Goal: Transaction & Acquisition: Purchase product/service

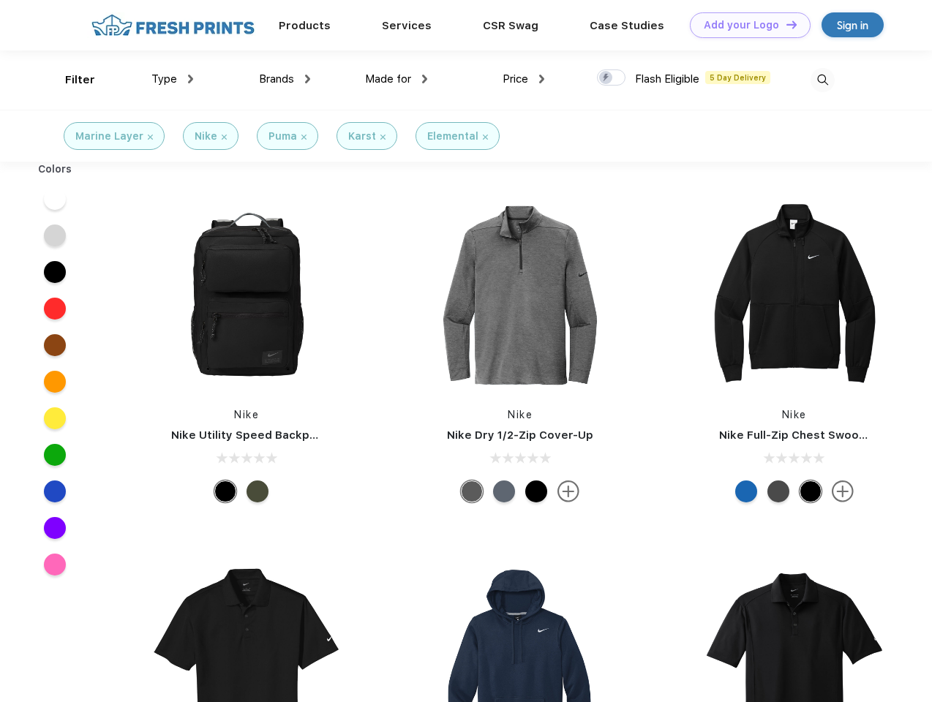
click at [745, 25] on link "Add your Logo Design Tool" at bounding box center [750, 25] width 121 height 26
click at [0, 0] on div "Design Tool" at bounding box center [0, 0] width 0 height 0
click at [785, 24] on link "Add your Logo Design Tool" at bounding box center [750, 25] width 121 height 26
click at [70, 80] on div "Filter" at bounding box center [80, 80] width 30 height 17
click at [173, 79] on span "Type" at bounding box center [164, 78] width 26 height 13
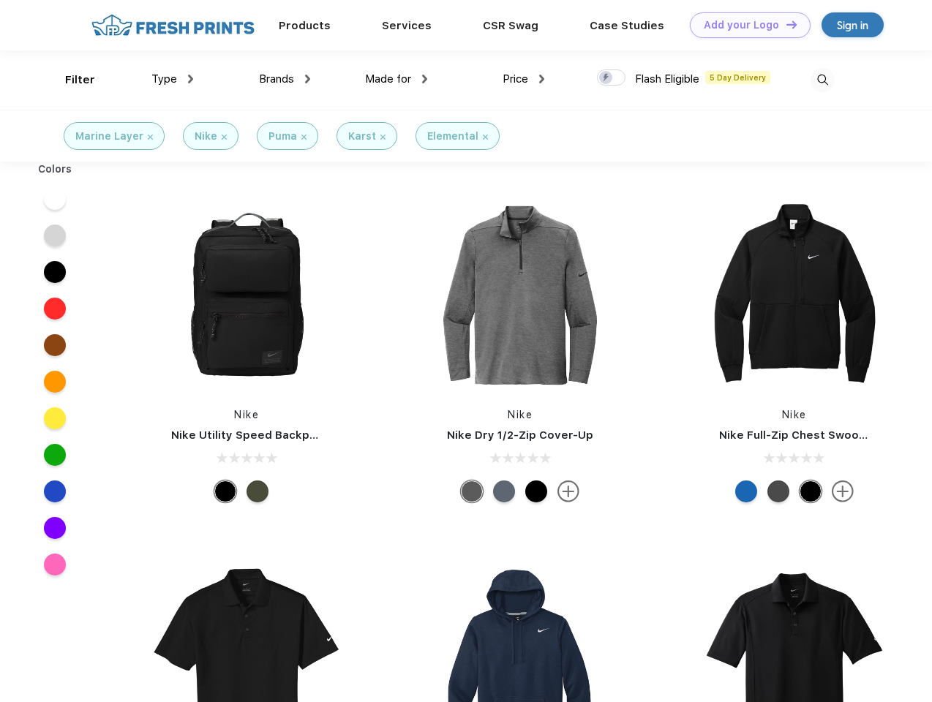
click at [285, 79] on span "Brands" at bounding box center [276, 78] width 35 height 13
click at [396, 79] on span "Made for" at bounding box center [388, 78] width 46 height 13
click at [524, 79] on span "Price" at bounding box center [515, 78] width 26 height 13
click at [611, 78] on div at bounding box center [611, 77] width 29 height 16
click at [606, 78] on input "checkbox" at bounding box center [602, 74] width 10 height 10
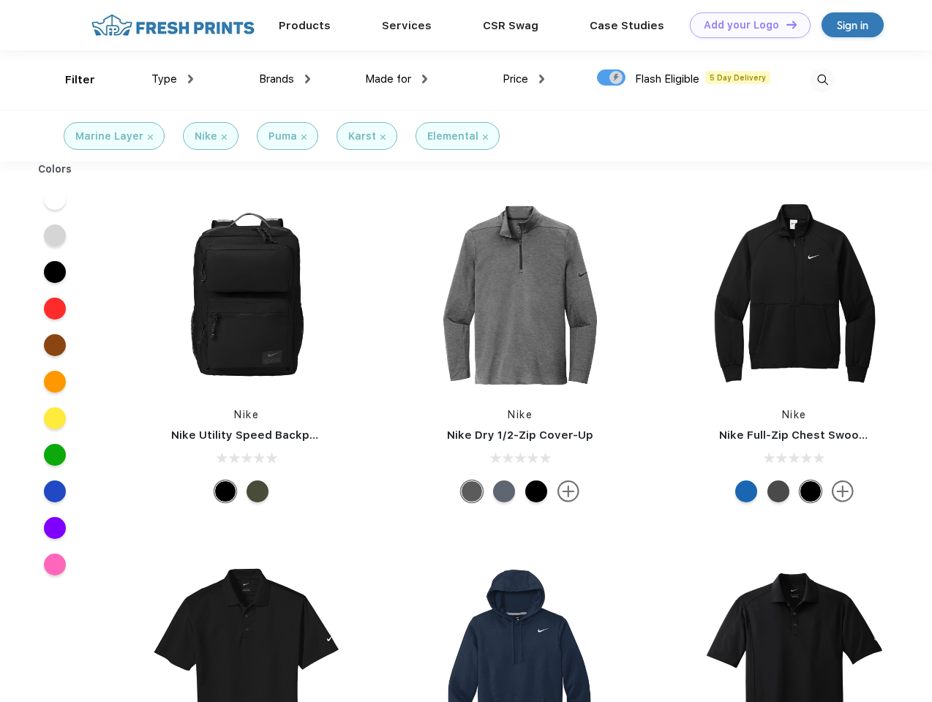
click at [822, 80] on img at bounding box center [822, 80] width 24 height 24
